Goal: Information Seeking & Learning: Find specific fact

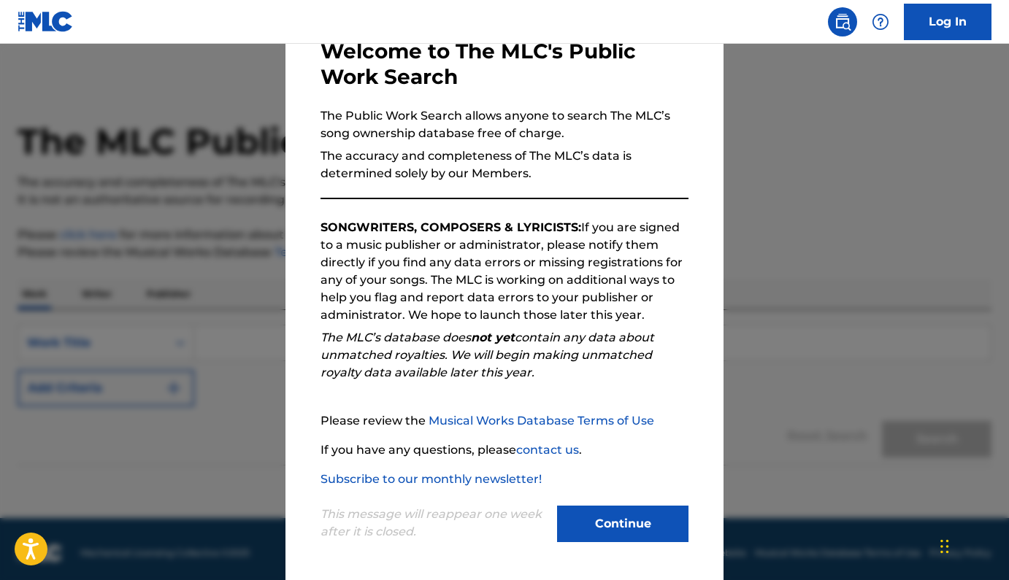
scroll to position [88, 0]
click at [640, 514] on button "Continue" at bounding box center [622, 523] width 131 height 37
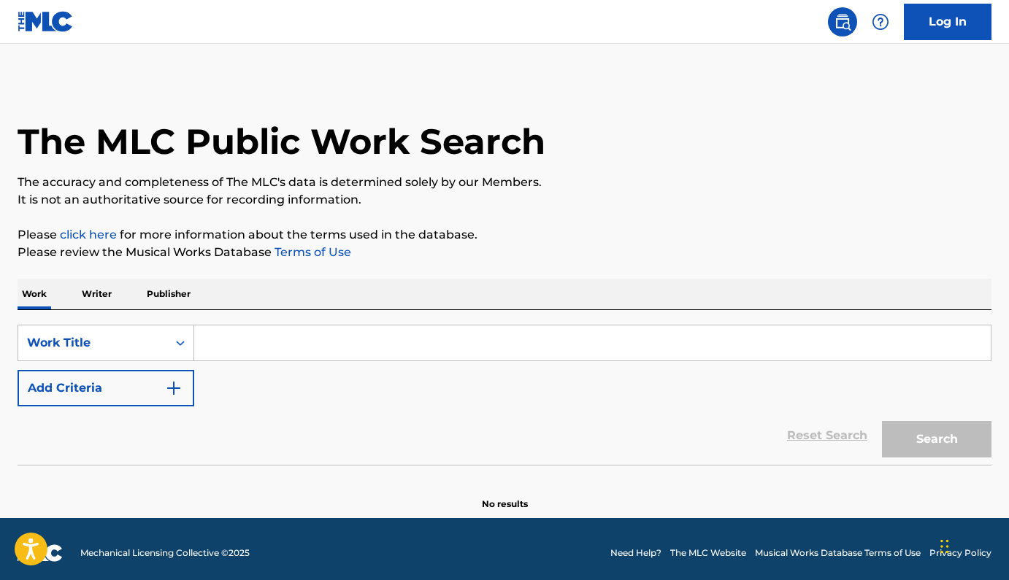
click at [98, 288] on p "Writer" at bounding box center [96, 294] width 39 height 31
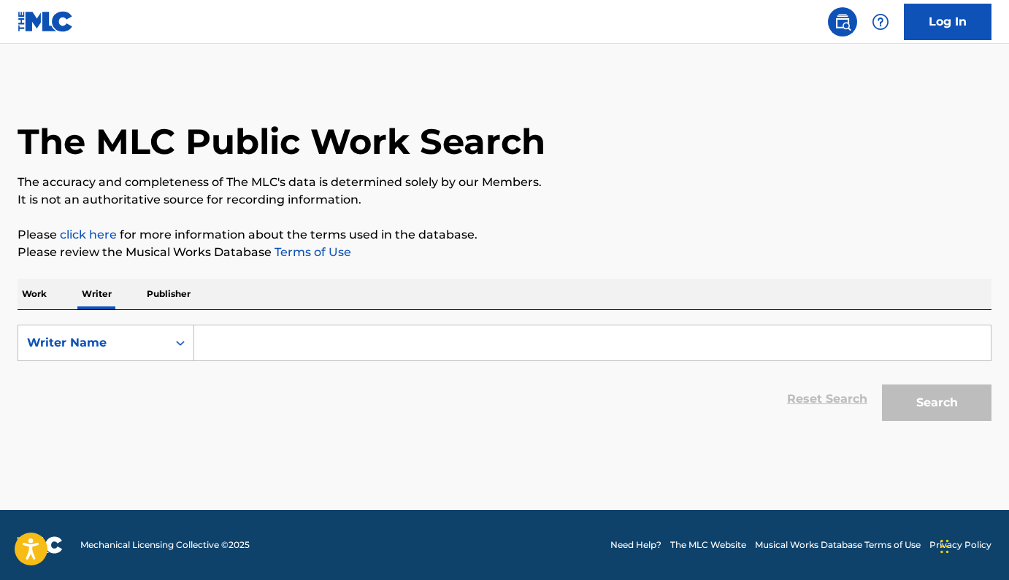
click at [226, 339] on input "Search Form" at bounding box center [592, 343] width 796 height 35
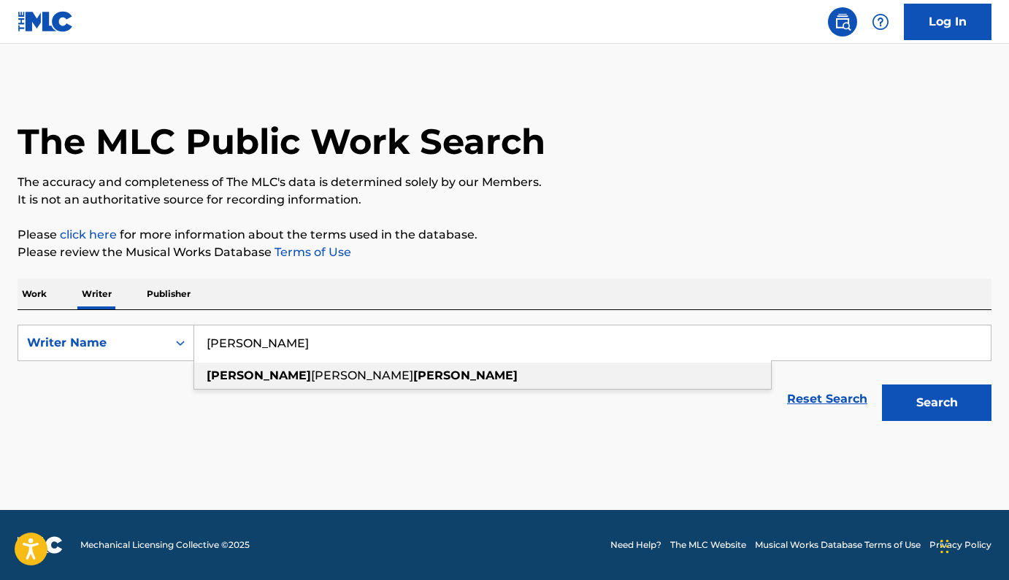
click at [311, 373] on span "[PERSON_NAME]" at bounding box center [362, 376] width 102 height 14
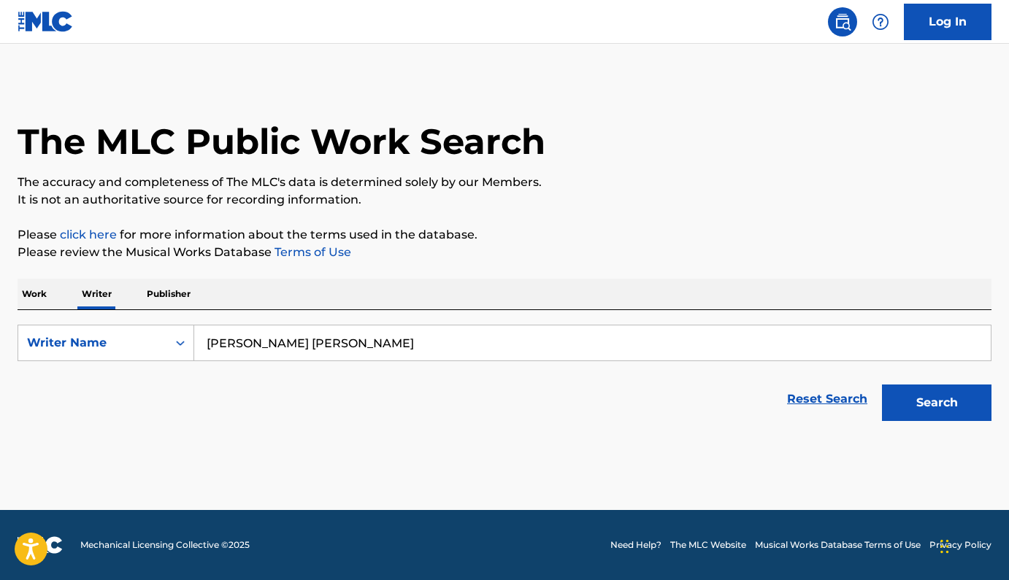
click at [918, 412] on button "Search" at bounding box center [937, 403] width 110 height 37
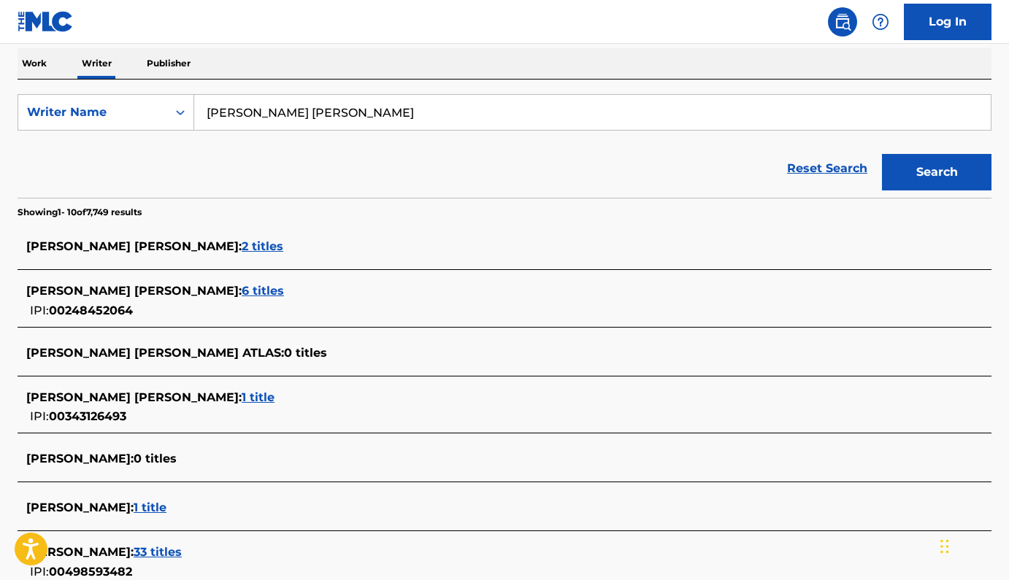
scroll to position [289, 0]
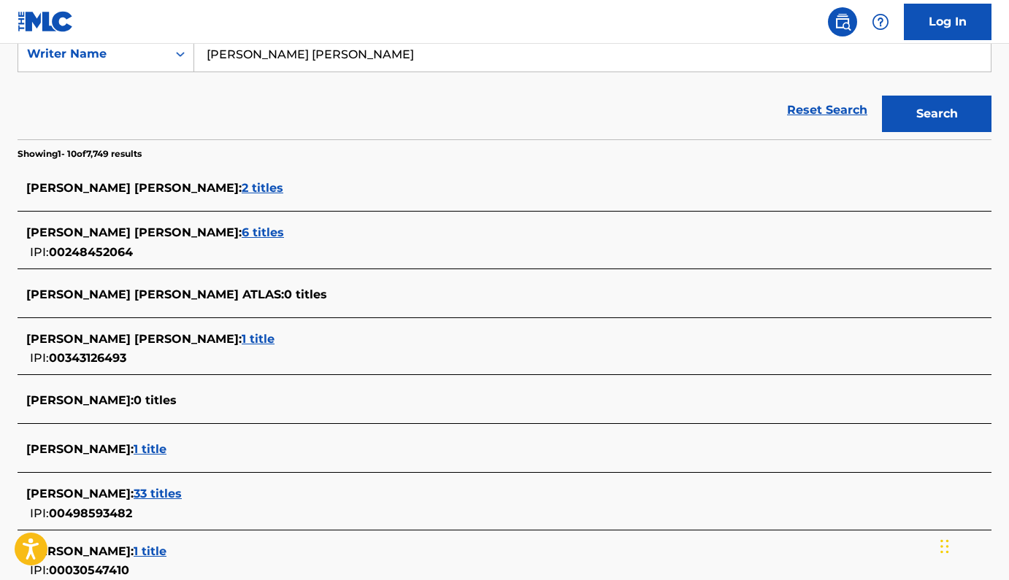
click at [242, 231] on span "6 titles" at bounding box center [263, 233] width 42 height 14
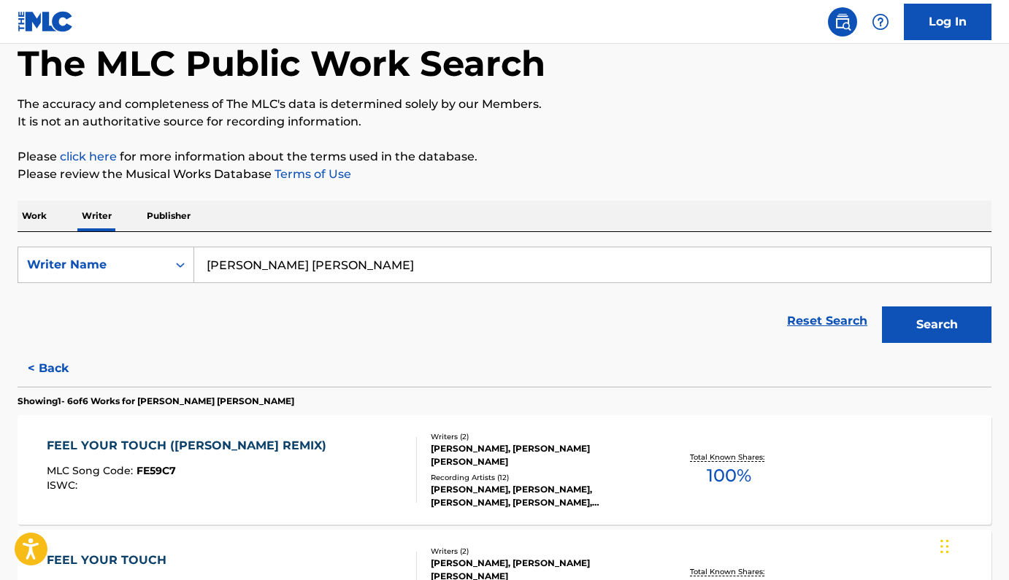
scroll to position [38, 0]
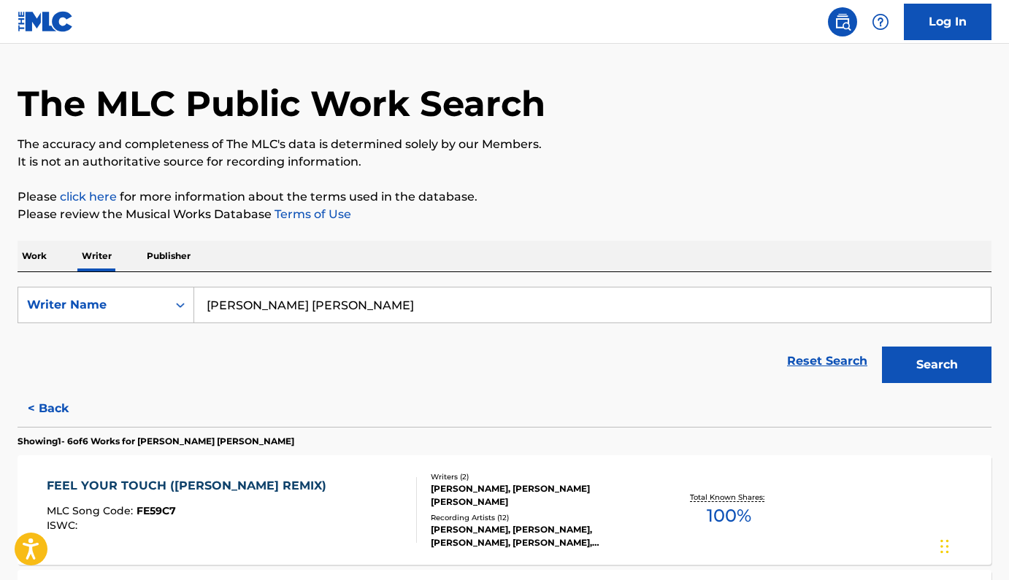
click at [386, 304] on input "[PERSON_NAME] [PERSON_NAME]" at bounding box center [592, 305] width 796 height 35
drag, startPoint x: 385, startPoint y: 306, endPoint x: 247, endPoint y: 306, distance: 138.0
click at [247, 306] on input "[PERSON_NAME] [PERSON_NAME]" at bounding box center [592, 305] width 796 height 35
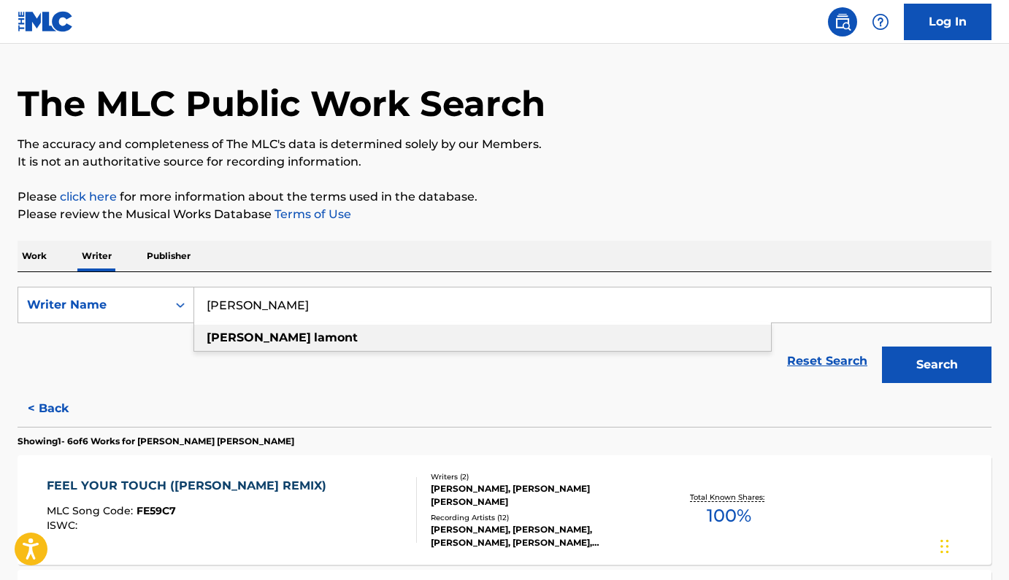
click at [314, 337] on strong "lamont" at bounding box center [336, 338] width 44 height 14
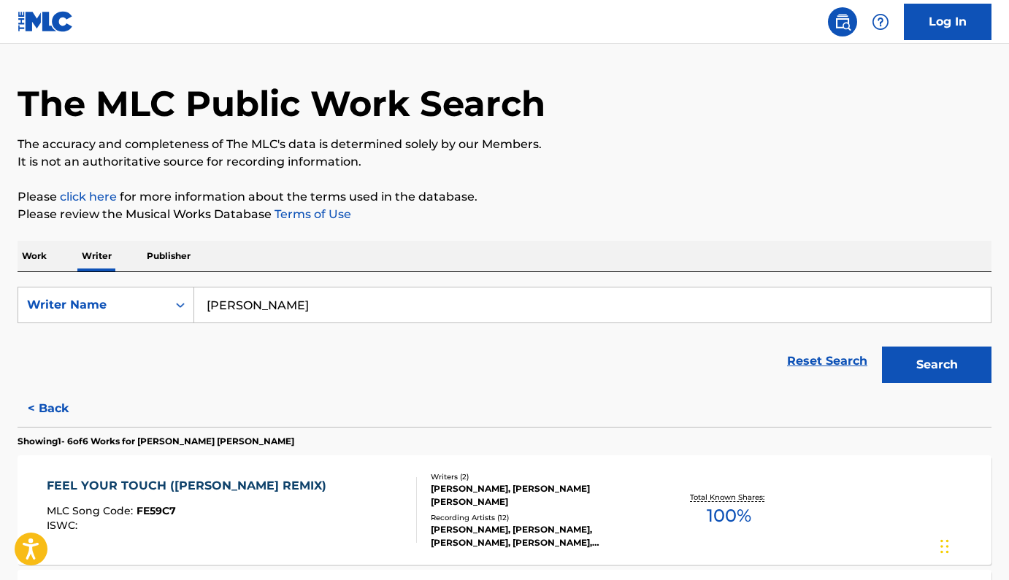
click at [894, 358] on button "Search" at bounding box center [937, 365] width 110 height 37
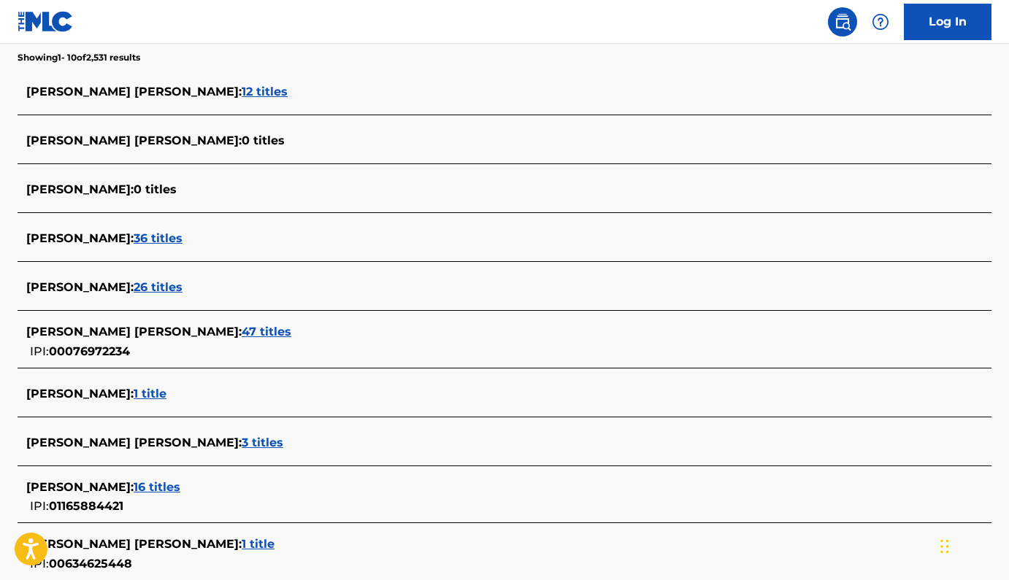
scroll to position [385, 0]
click at [134, 285] on span "26 titles" at bounding box center [158, 288] width 49 height 14
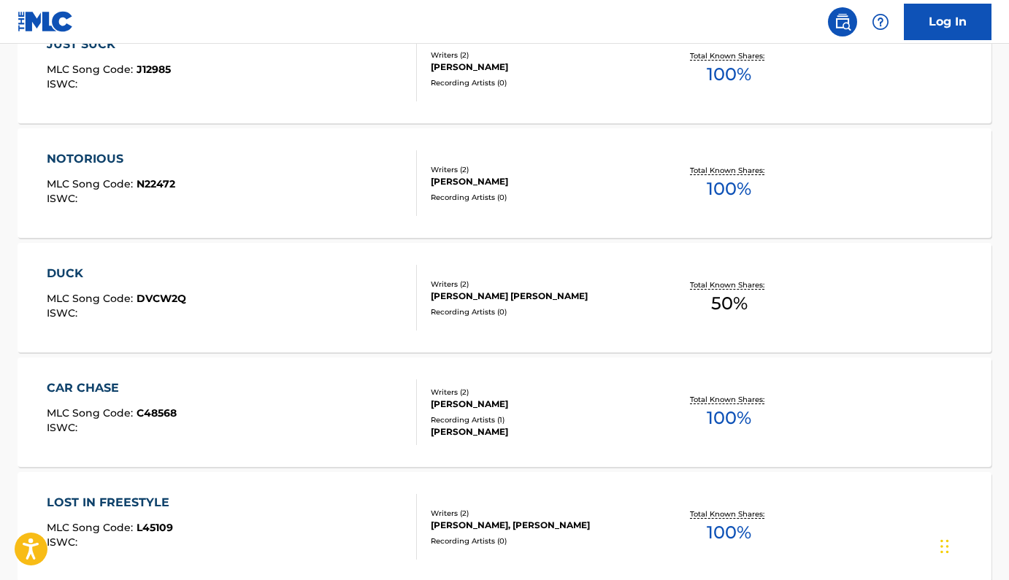
scroll to position [0, 0]
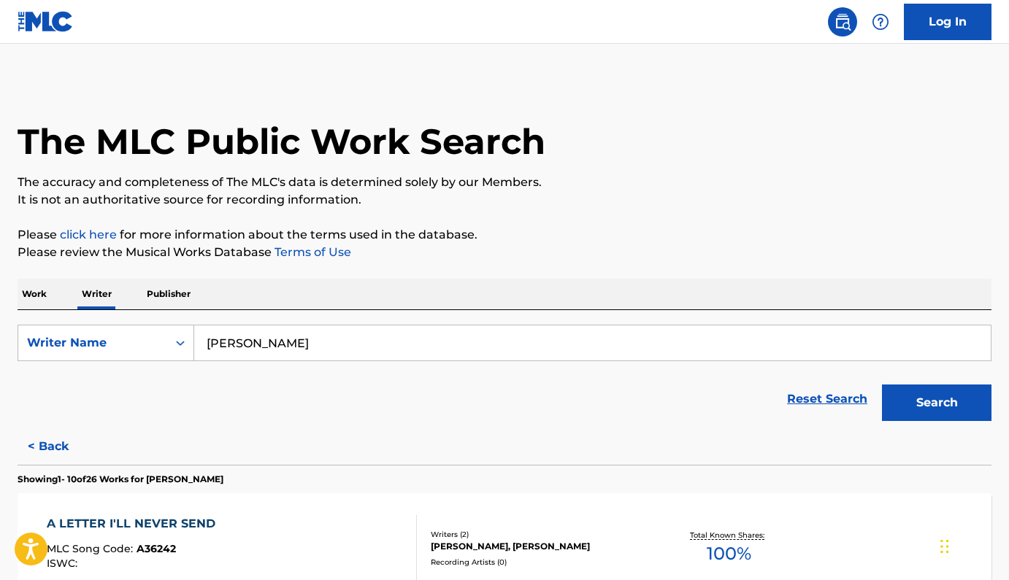
click at [245, 341] on input "[PERSON_NAME]" at bounding box center [592, 343] width 796 height 35
type input "[PERSON_NAME] [PERSON_NAME]"
click at [882, 385] on button "Search" at bounding box center [937, 403] width 110 height 37
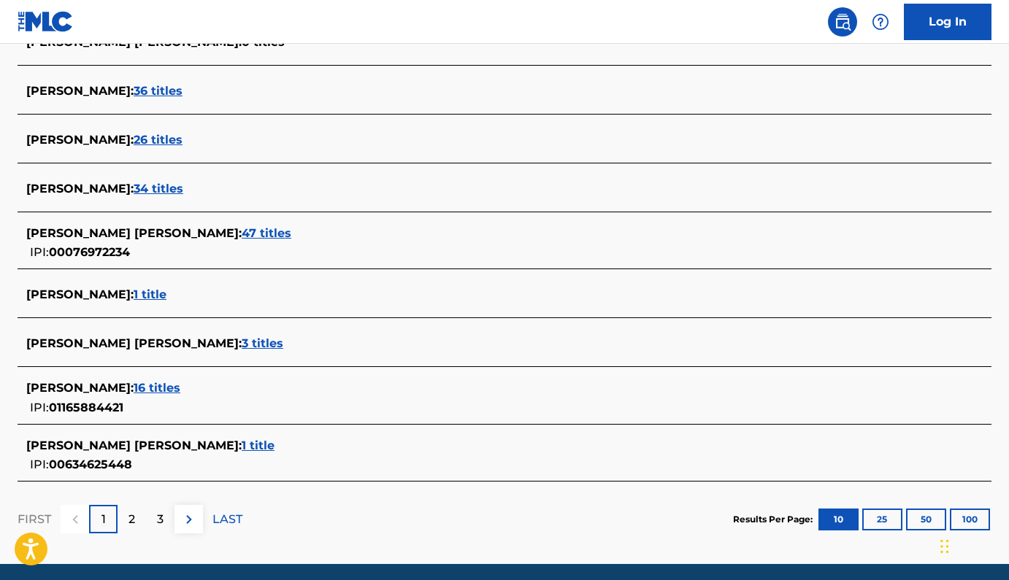
scroll to position [511, 0]
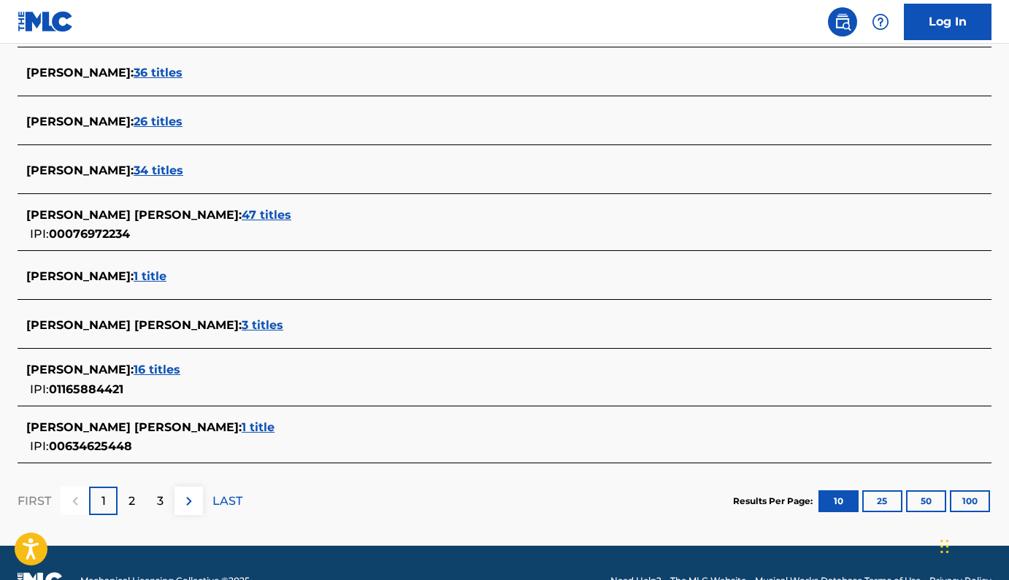
click at [166, 371] on span "16 titles" at bounding box center [157, 370] width 47 height 14
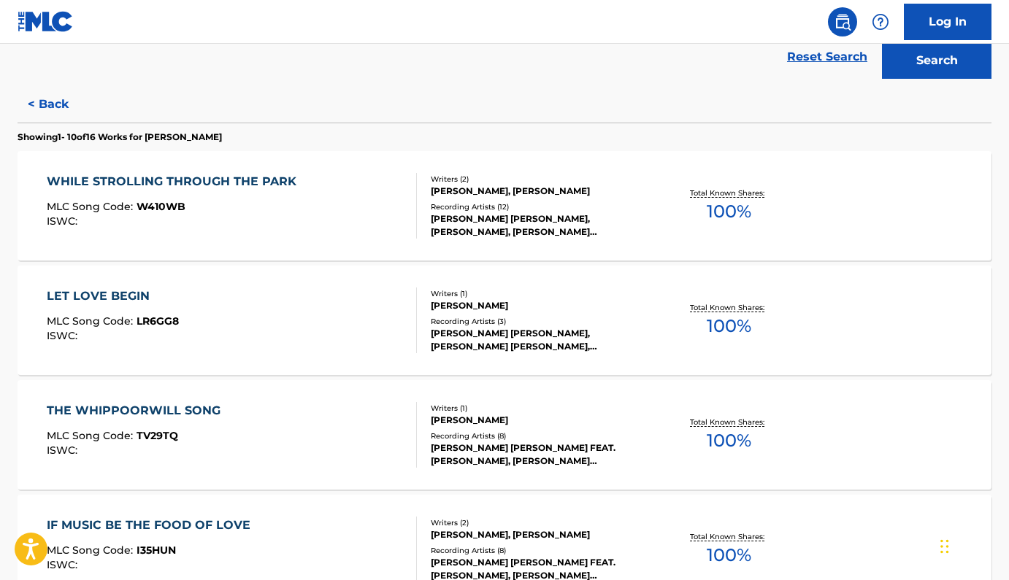
scroll to position [0, 0]
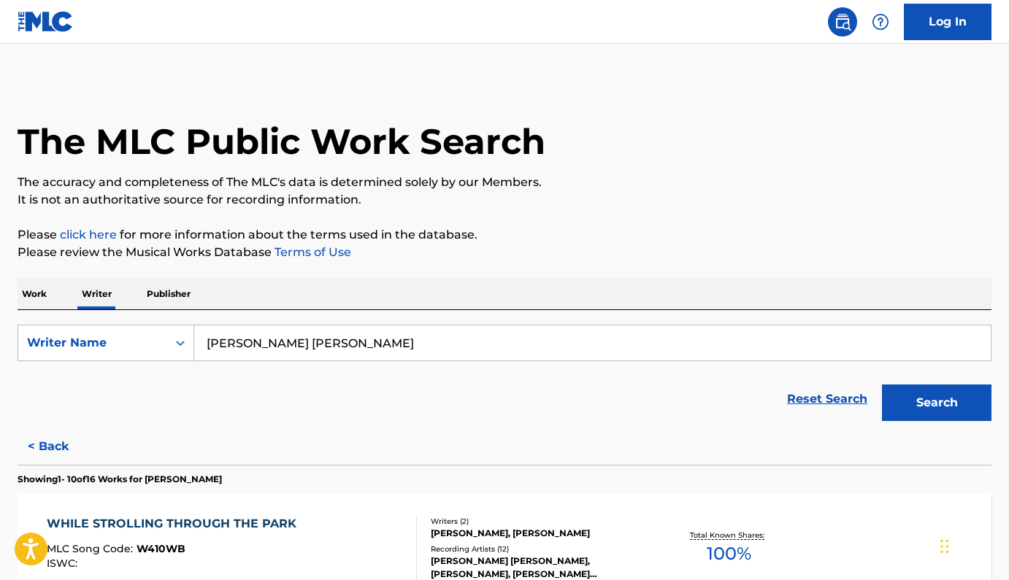
click at [31, 293] on p "Work" at bounding box center [35, 294] width 34 height 31
